Goal: Task Accomplishment & Management: Manage account settings

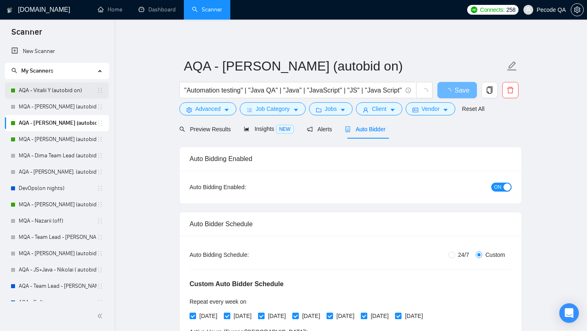
click at [61, 88] on link "AQA - Vitalii Y (autobid on)" at bounding box center [58, 90] width 78 height 16
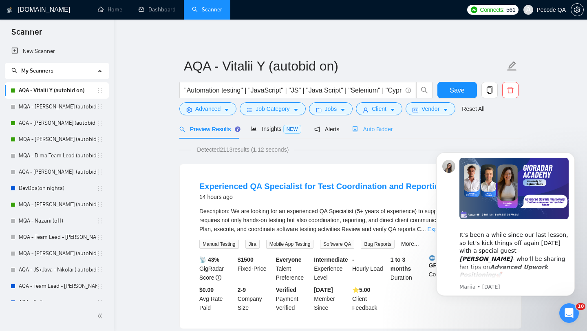
click at [367, 136] on div "Auto Bidder" at bounding box center [372, 128] width 40 height 19
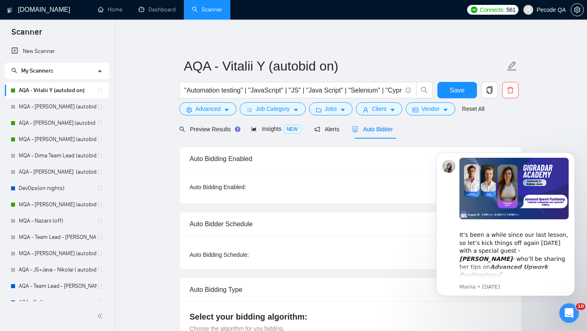
radio input "false"
radio input "true"
checkbox input "true"
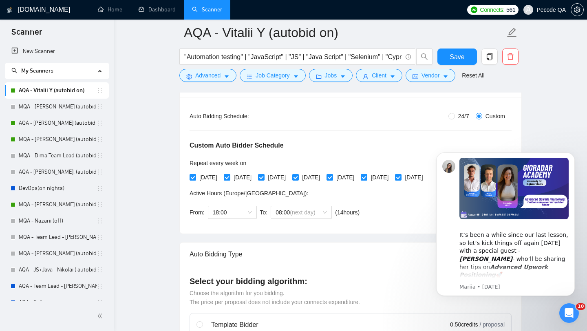
scroll to position [142, 0]
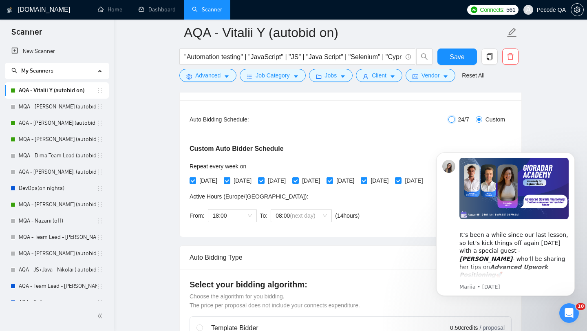
click at [451, 120] on input "24/7" at bounding box center [451, 119] width 7 height 7
radio input "true"
radio input "false"
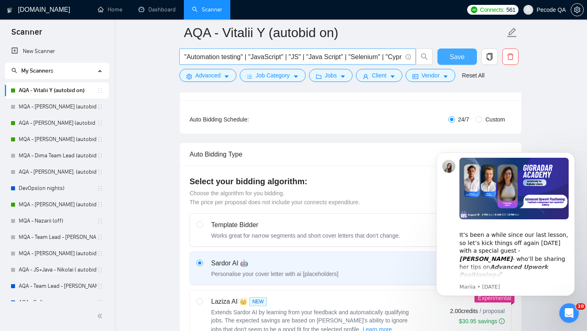
drag, startPoint x: 458, startPoint y: 59, endPoint x: 350, endPoint y: 49, distance: 108.0
click at [458, 59] on span "Save" at bounding box center [456, 57] width 15 height 10
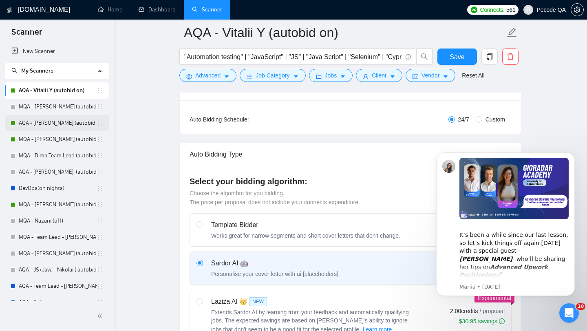
click at [72, 128] on link "AQA - [PERSON_NAME] (autobid on)" at bounding box center [58, 123] width 78 height 16
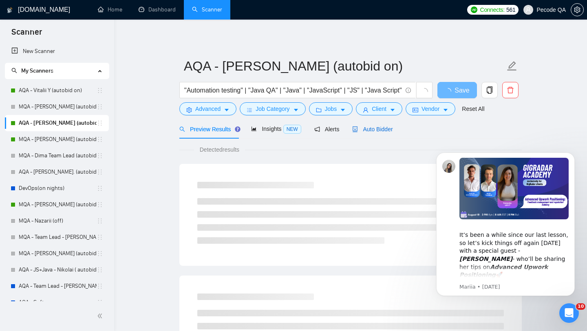
click at [375, 129] on span "Auto Bidder" at bounding box center [372, 129] width 40 height 7
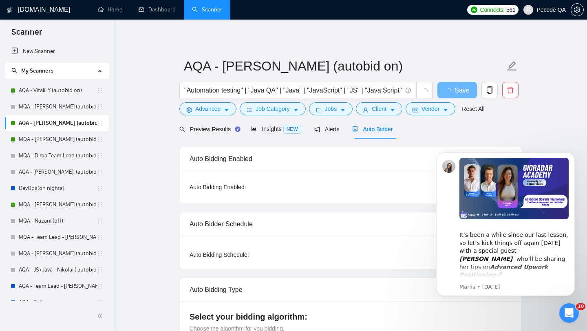
radio input "false"
radio input "true"
checkbox input "true"
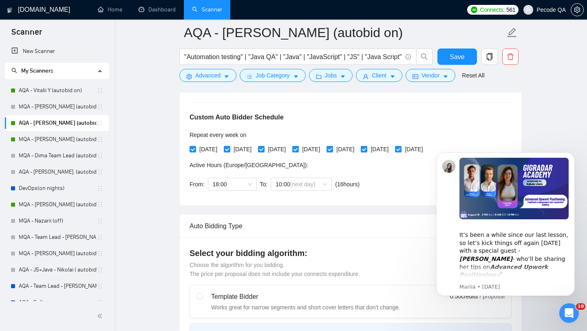
scroll to position [156, 0]
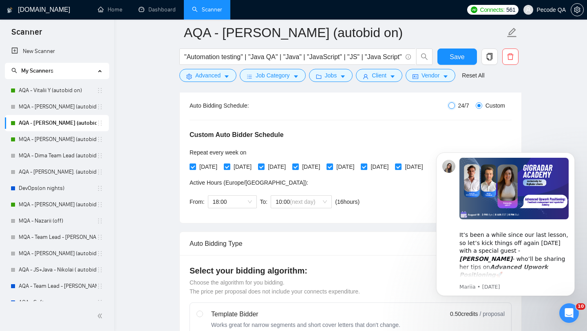
click at [449, 104] on input "24/7" at bounding box center [451, 105] width 7 height 7
radio input "true"
radio input "false"
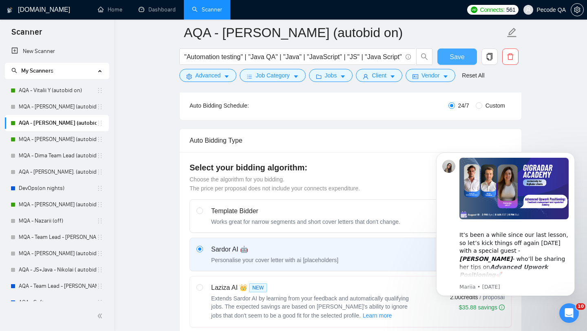
click at [454, 57] on span "Save" at bounding box center [456, 57] width 15 height 10
checkbox input "true"
click at [57, 135] on link "MQA - [PERSON_NAME] (autobid on)" at bounding box center [58, 139] width 78 height 16
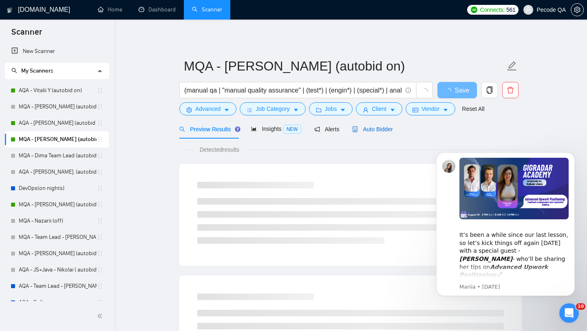
click at [391, 128] on span "Auto Bidder" at bounding box center [372, 129] width 40 height 7
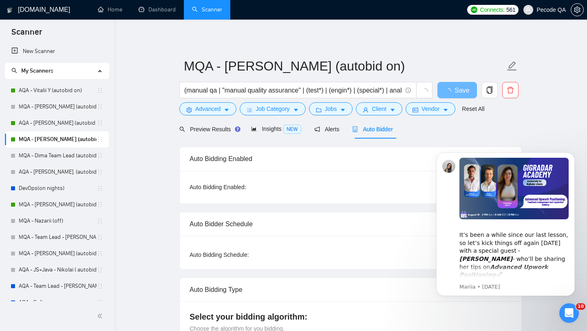
radio input "false"
radio input "true"
checkbox input "true"
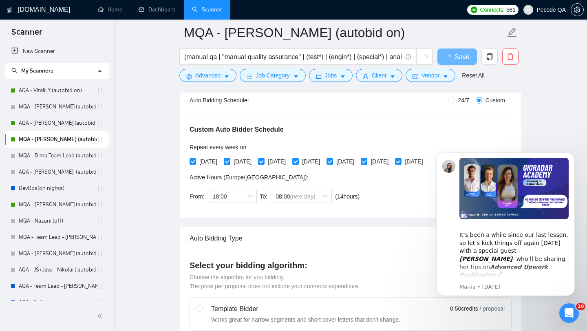
scroll to position [151, 0]
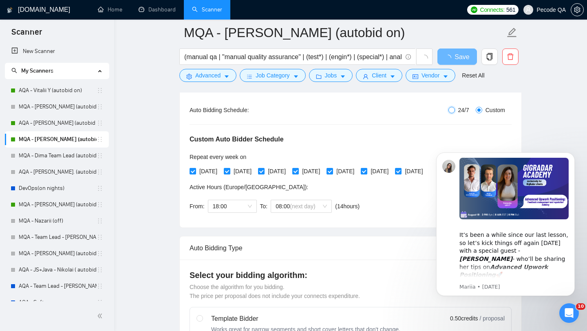
click at [449, 112] on input "24/7" at bounding box center [451, 110] width 7 height 7
radio input "true"
radio input "false"
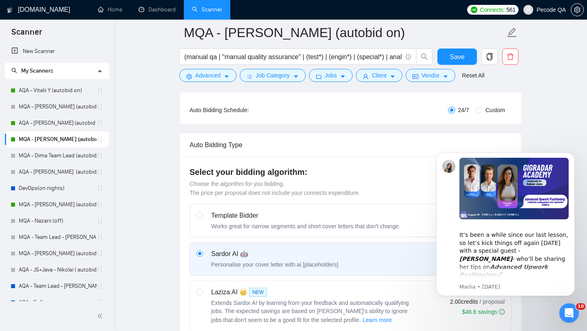
scroll to position [137, 0]
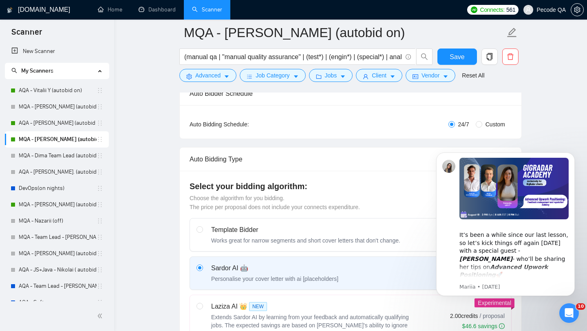
click at [451, 65] on div "Save" at bounding box center [457, 58] width 43 height 20
drag, startPoint x: 451, startPoint y: 58, endPoint x: 429, endPoint y: 57, distance: 21.2
click at [451, 58] on span "Save" at bounding box center [456, 57] width 15 height 10
click at [46, 202] on link "MQA - [PERSON_NAME] (autobid Off)" at bounding box center [58, 204] width 78 height 16
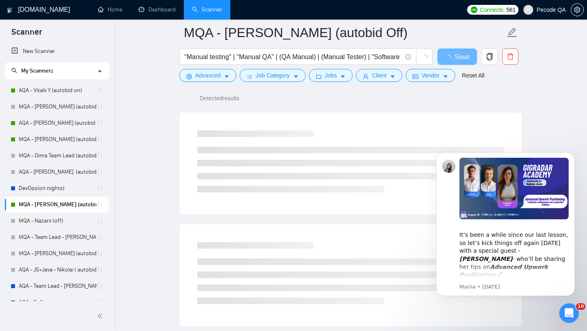
scroll to position [38, 0]
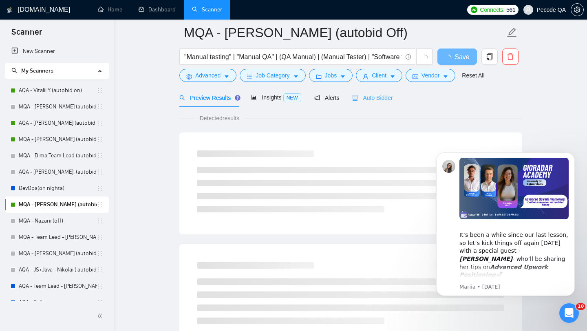
click at [383, 102] on div "Auto Bidder" at bounding box center [372, 97] width 40 height 19
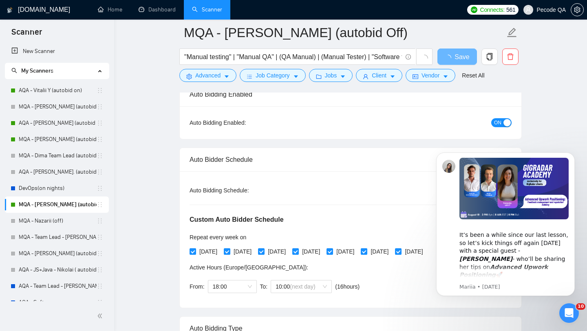
scroll to position [150, 0]
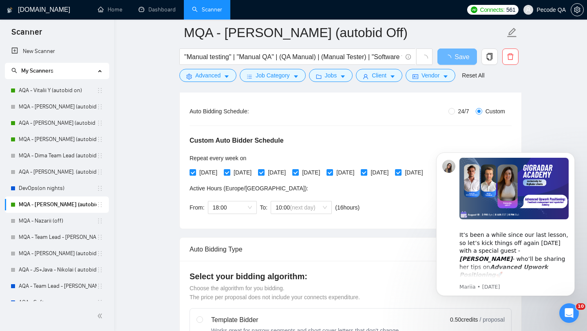
click at [455, 111] on span "24/7" at bounding box center [464, 111] width 18 height 9
click at [453, 111] on input "24/7" at bounding box center [451, 111] width 7 height 7
radio input "true"
radio input "false"
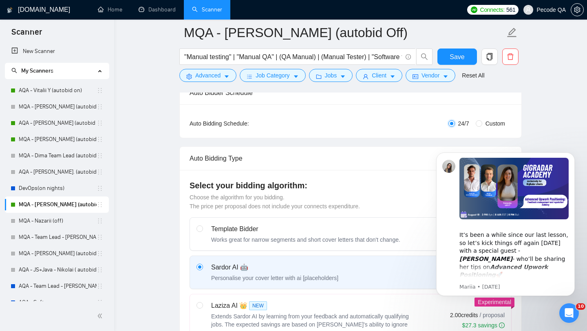
scroll to position [137, 0]
click at [456, 48] on div "Save" at bounding box center [457, 58] width 43 height 20
click at [457, 55] on span "Save" at bounding box center [456, 57] width 15 height 10
click at [456, 53] on span "Save" at bounding box center [456, 57] width 15 height 10
